Goal: Check status

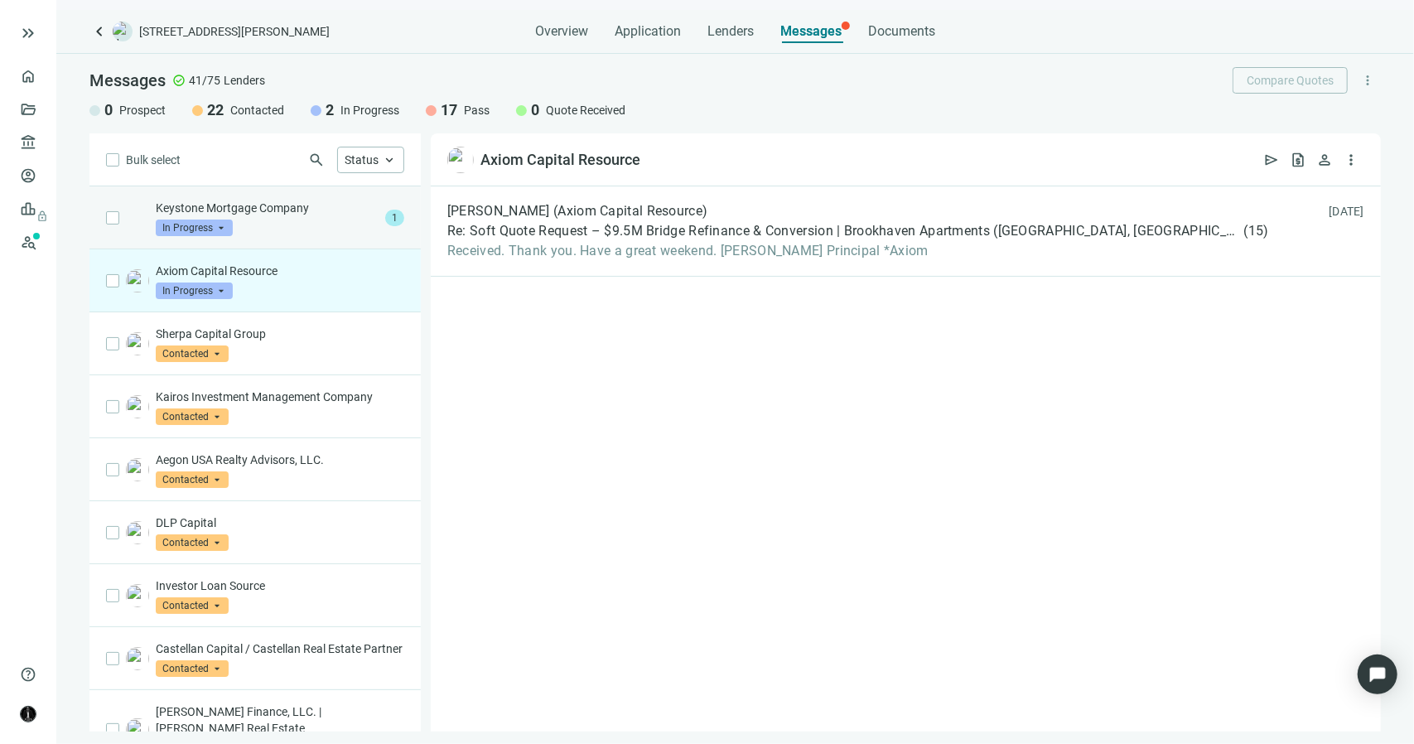
click at [329, 234] on div "Keystone Mortgage Company In Progress arrow_drop_down 1" at bounding box center [254, 217] width 331 height 63
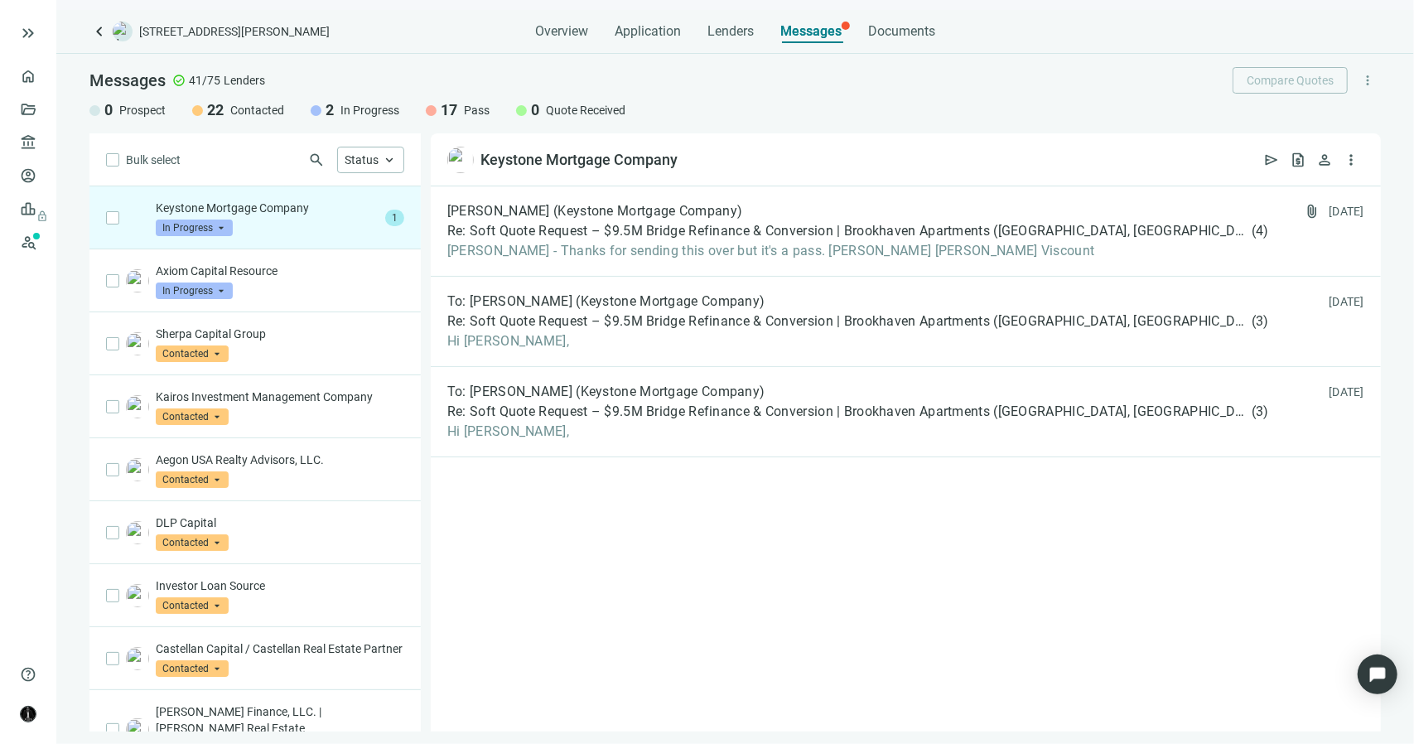
click at [225, 226] on span "In Progress" at bounding box center [194, 228] width 77 height 17
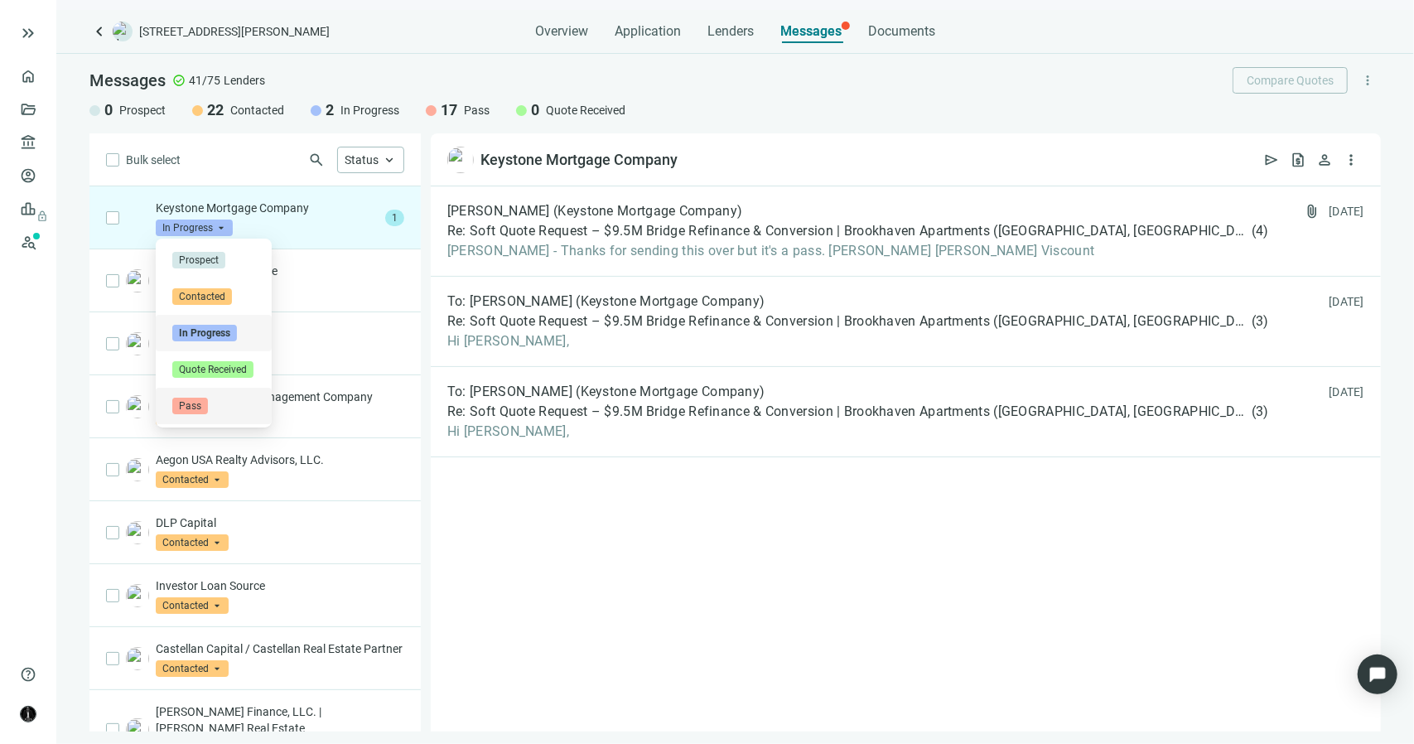
click at [208, 405] on div "Pass" at bounding box center [213, 406] width 83 height 17
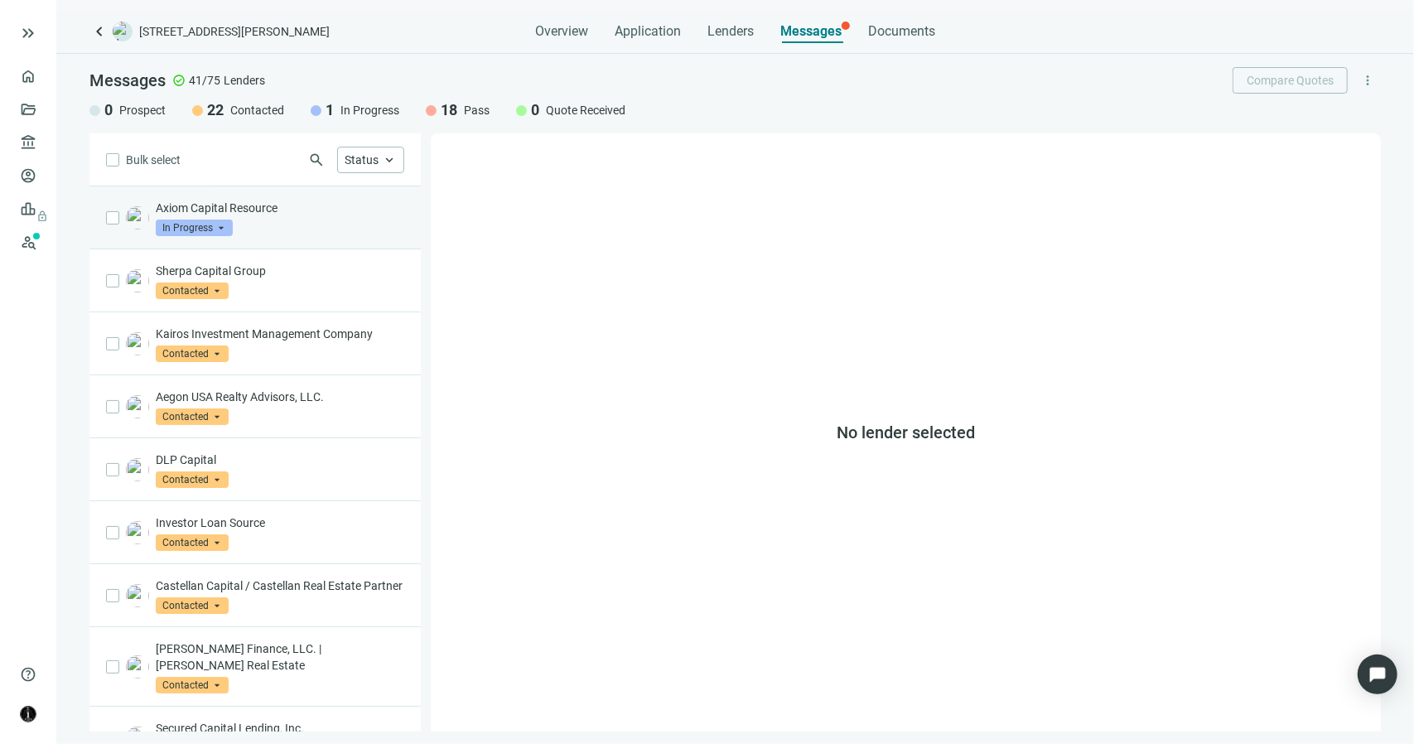
click at [311, 219] on div "Axiom Capital Resource In Progress arrow_drop_down" at bounding box center [280, 218] width 248 height 36
